Goal: Information Seeking & Learning: Understand process/instructions

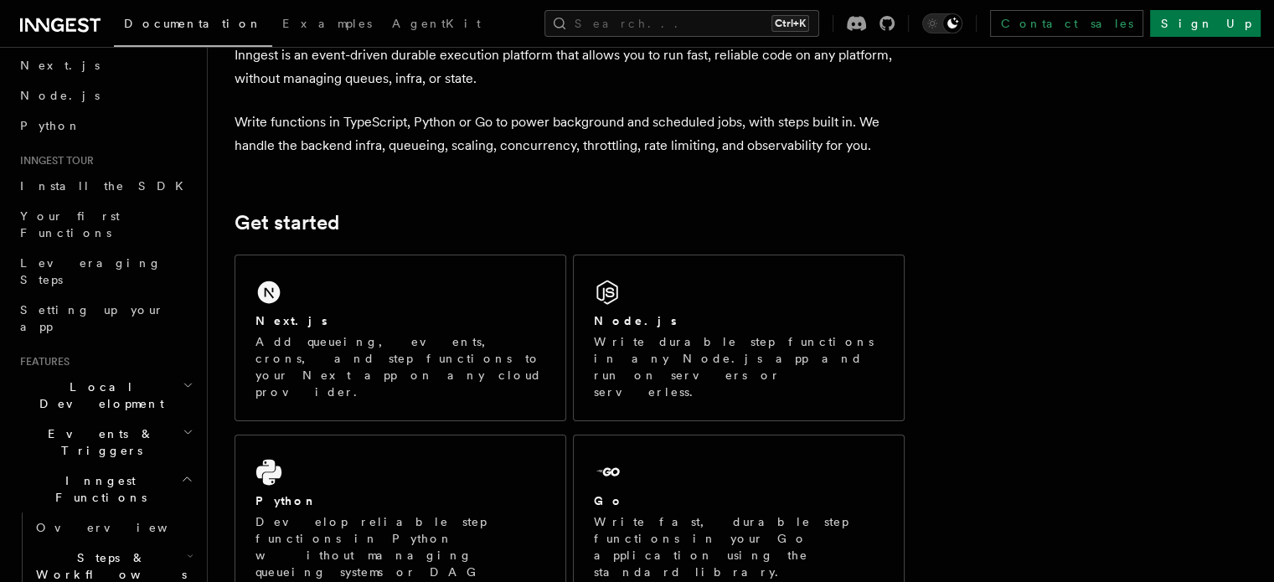
scroll to position [117, 0]
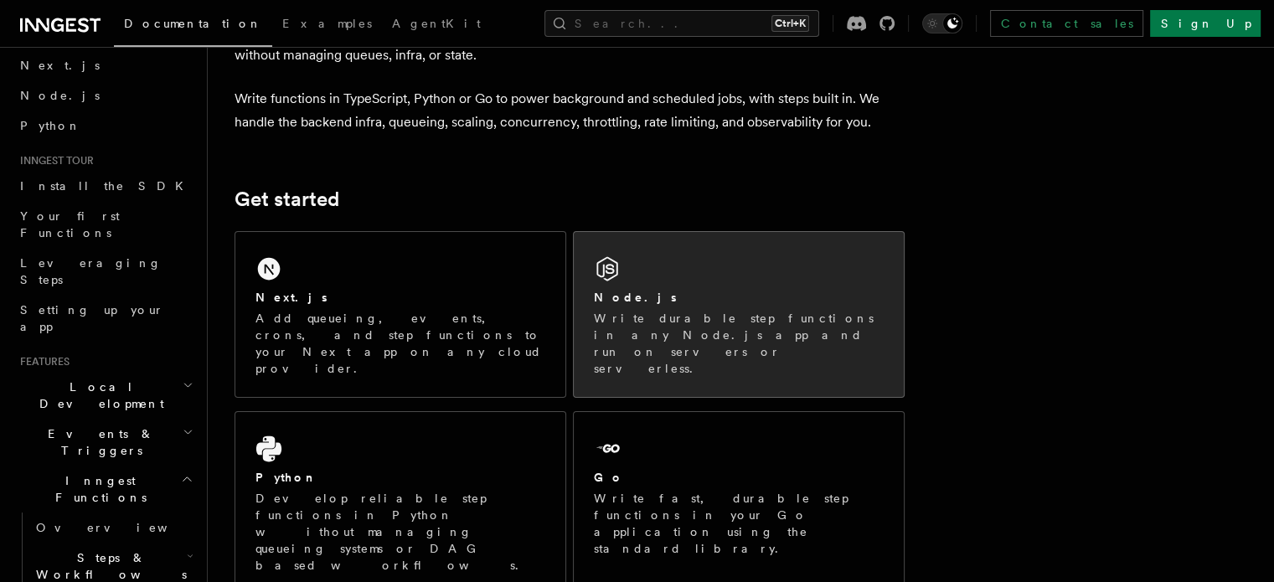
click at [660, 304] on div "Node.js" at bounding box center [739, 298] width 290 height 18
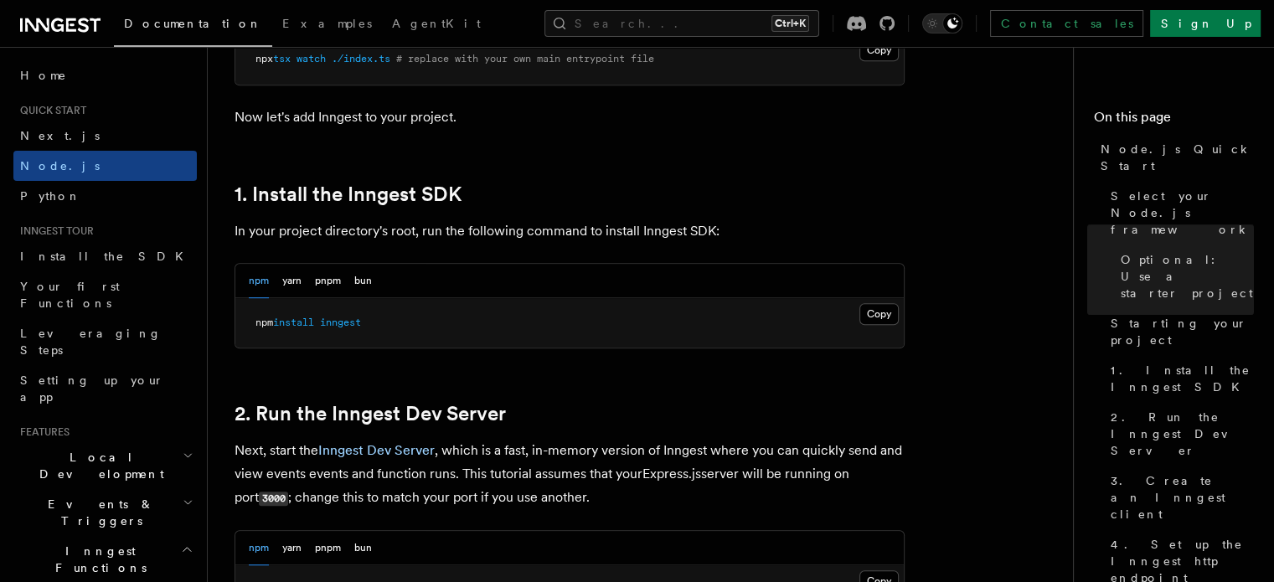
scroll to position [961, 0]
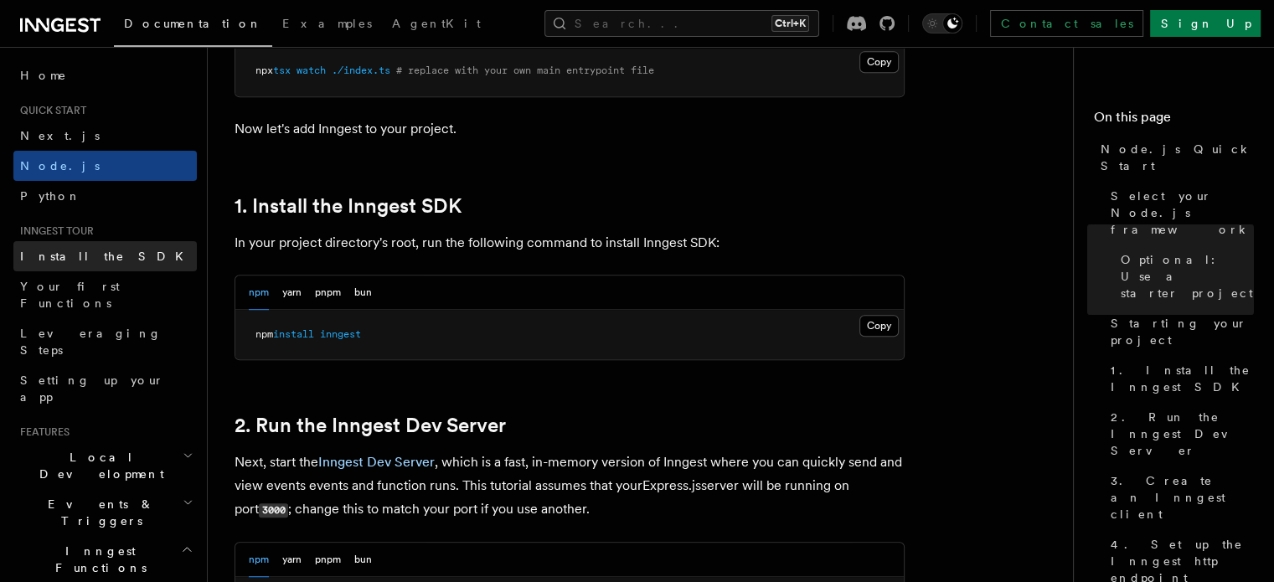
click at [112, 255] on link "Install the SDK" at bounding box center [104, 256] width 183 height 30
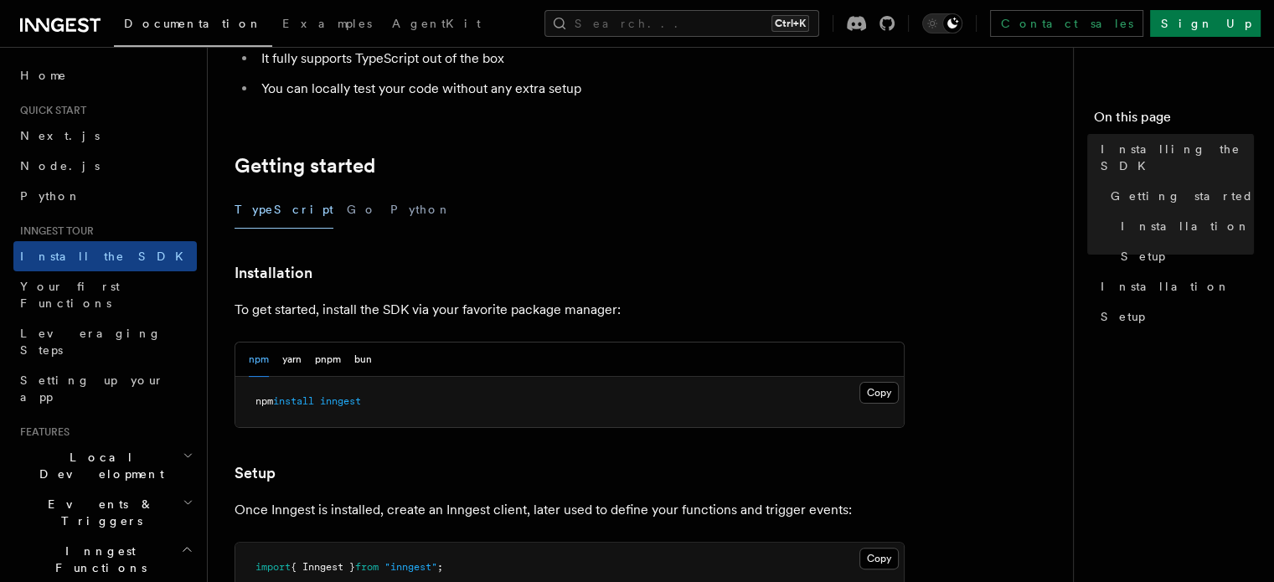
scroll to position [265, 0]
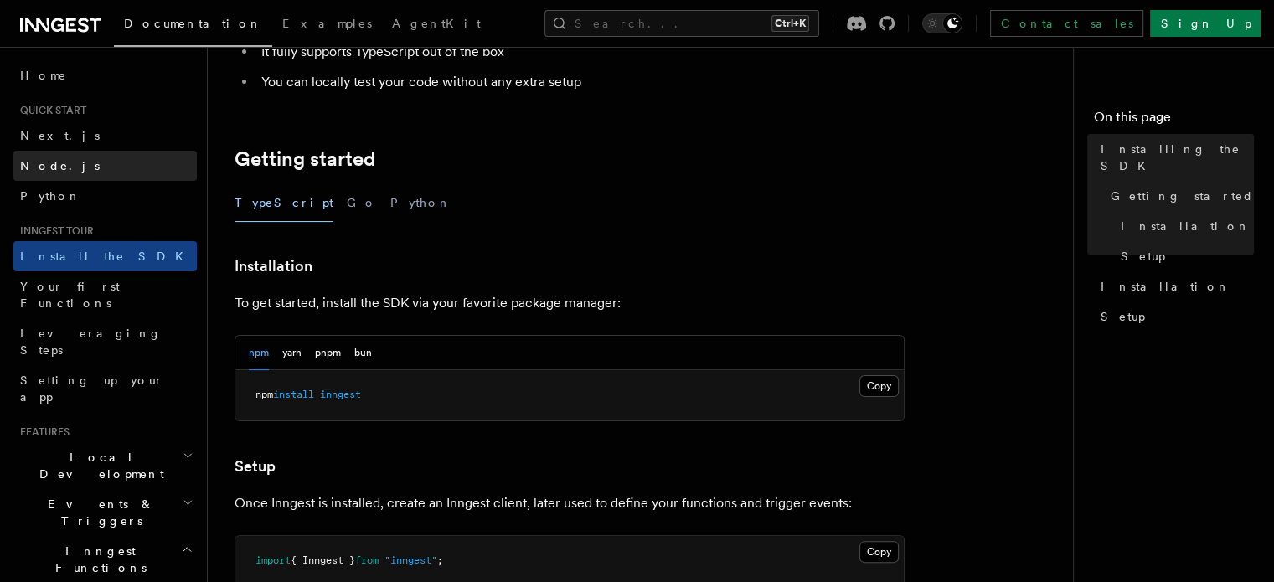
click at [84, 163] on link "Node.js" at bounding box center [104, 166] width 183 height 30
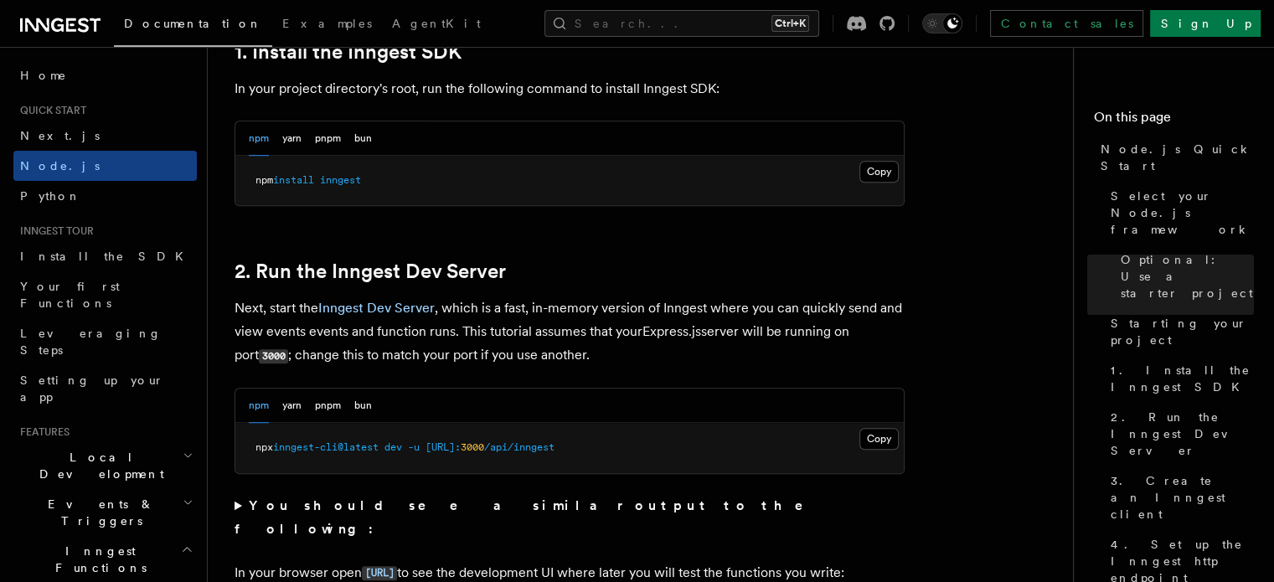
scroll to position [1134, 0]
